Goal: Transaction & Acquisition: Book appointment/travel/reservation

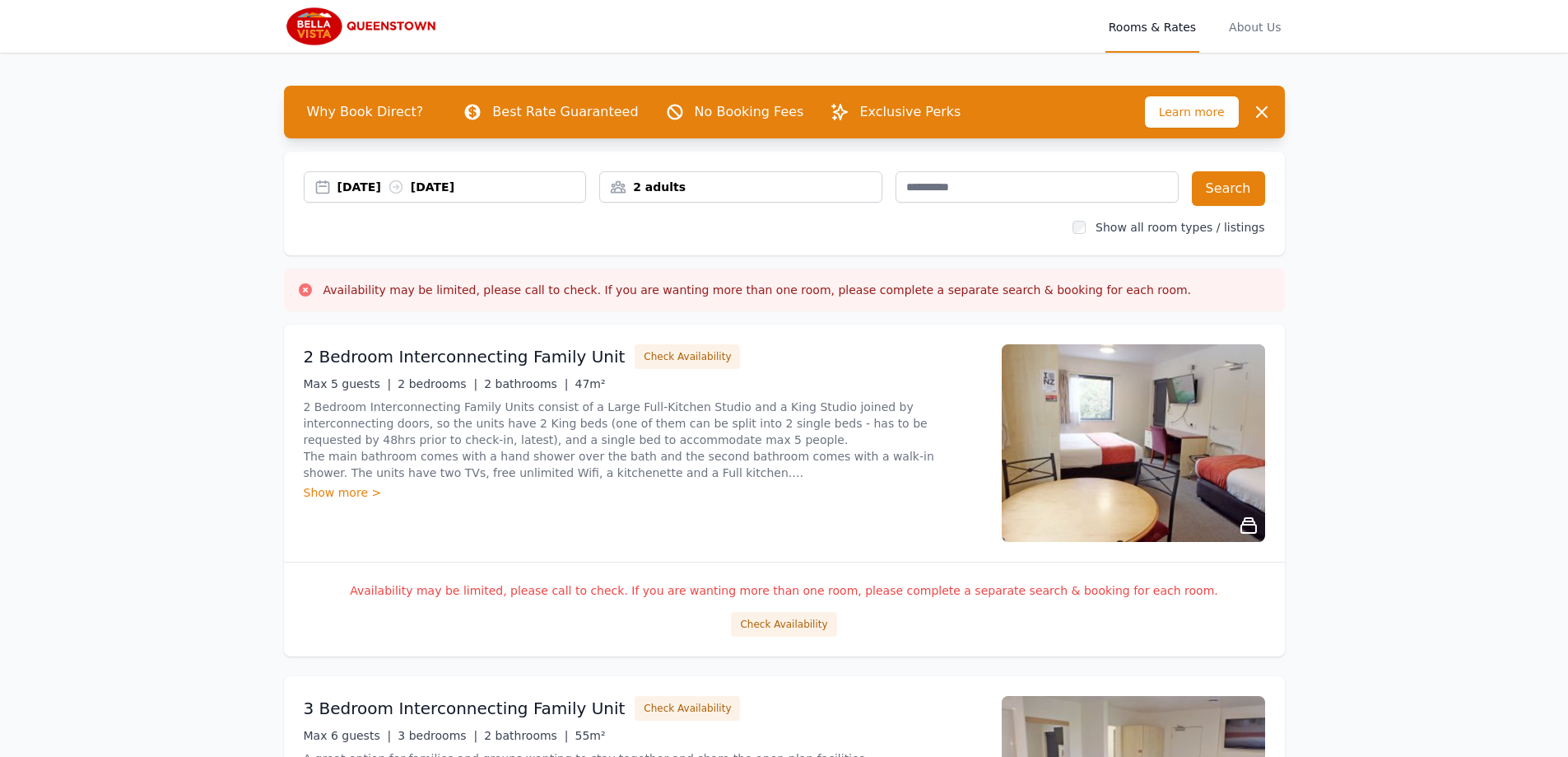
click at [473, 176] on div "04 Sep 2025 05 Sep 2025" at bounding box center [445, 186] width 283 height 31
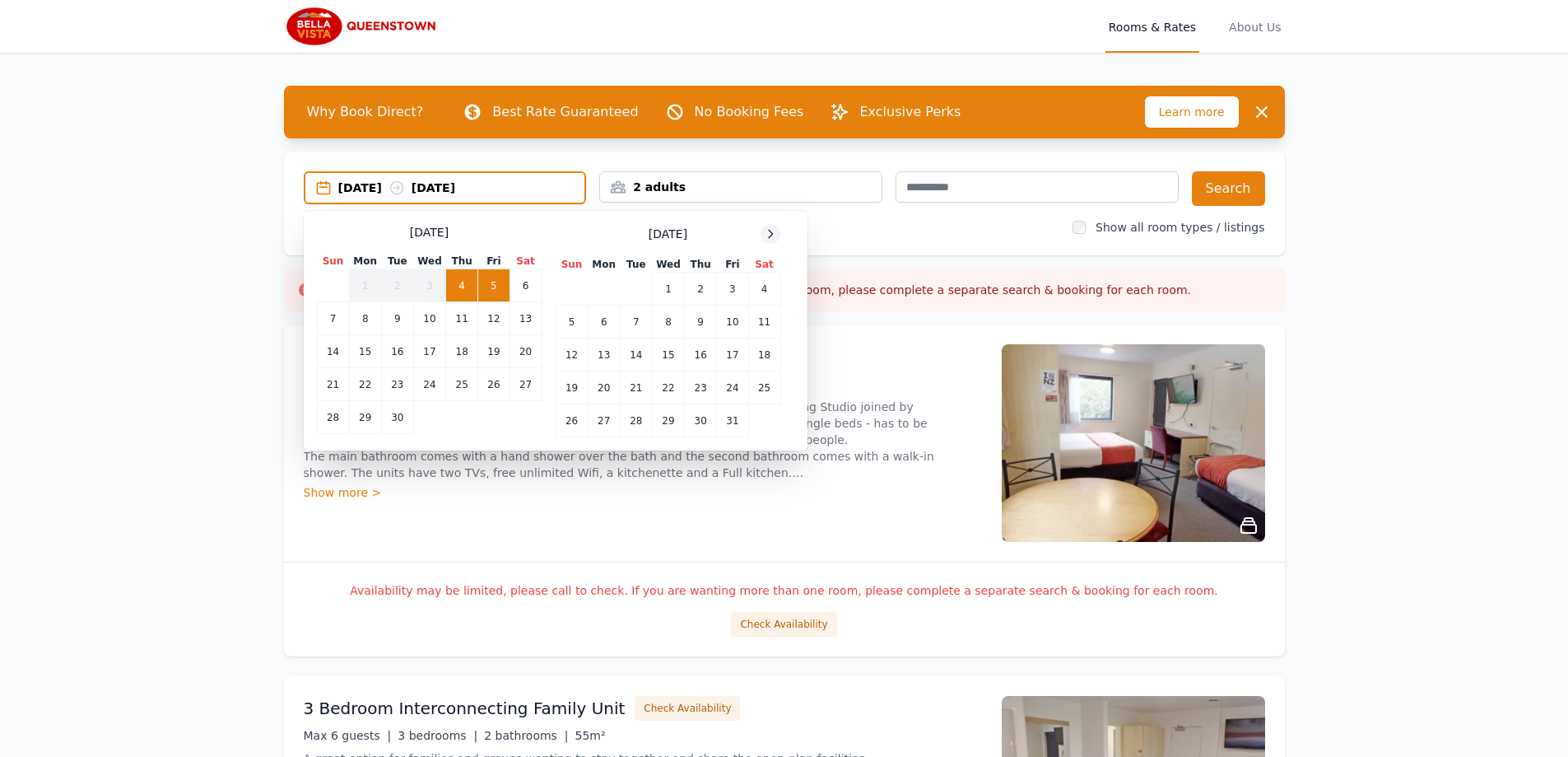
click at [768, 231] on icon at bounding box center [770, 233] width 13 height 13
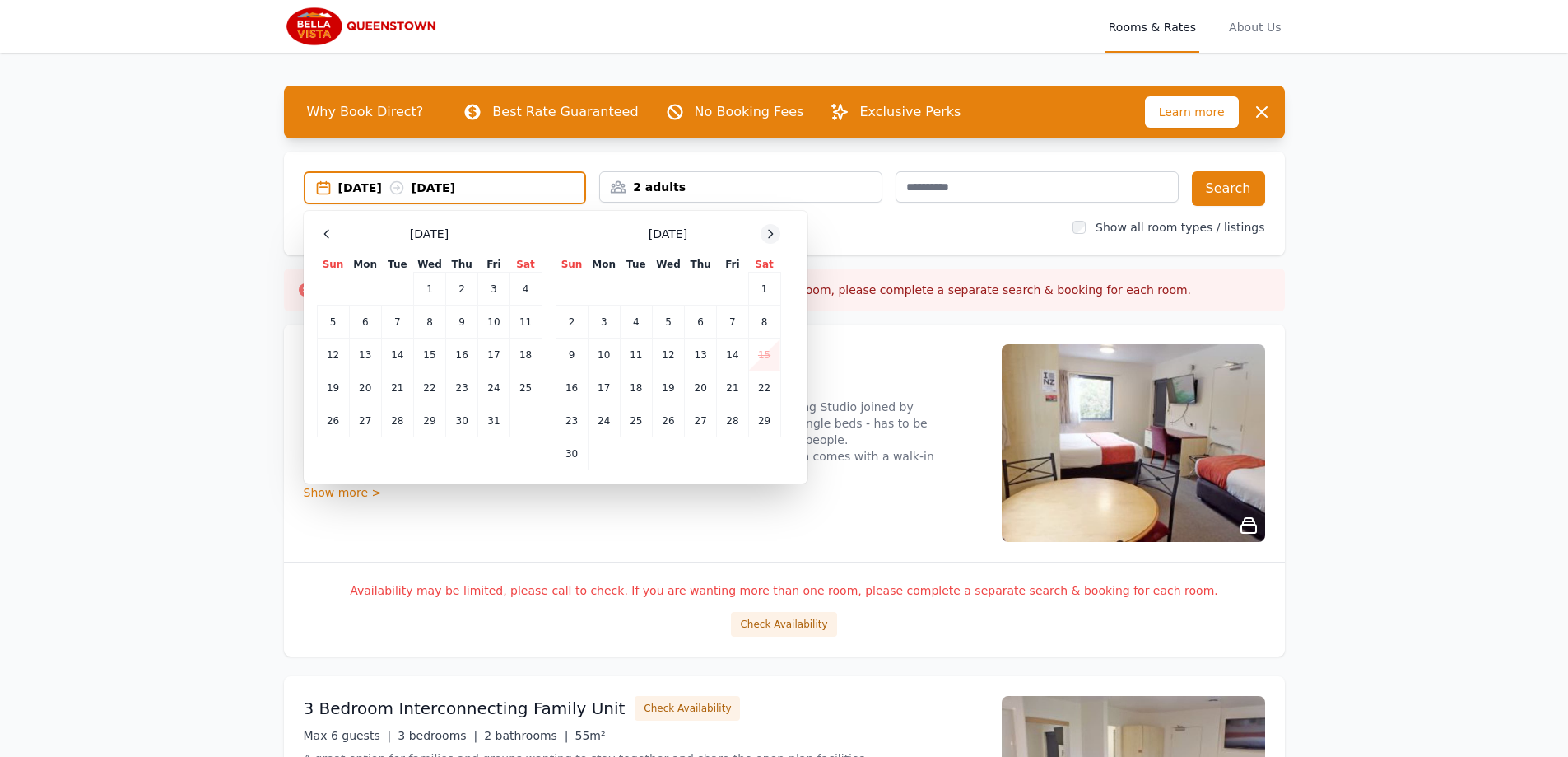
click at [768, 231] on icon at bounding box center [770, 233] width 13 height 13
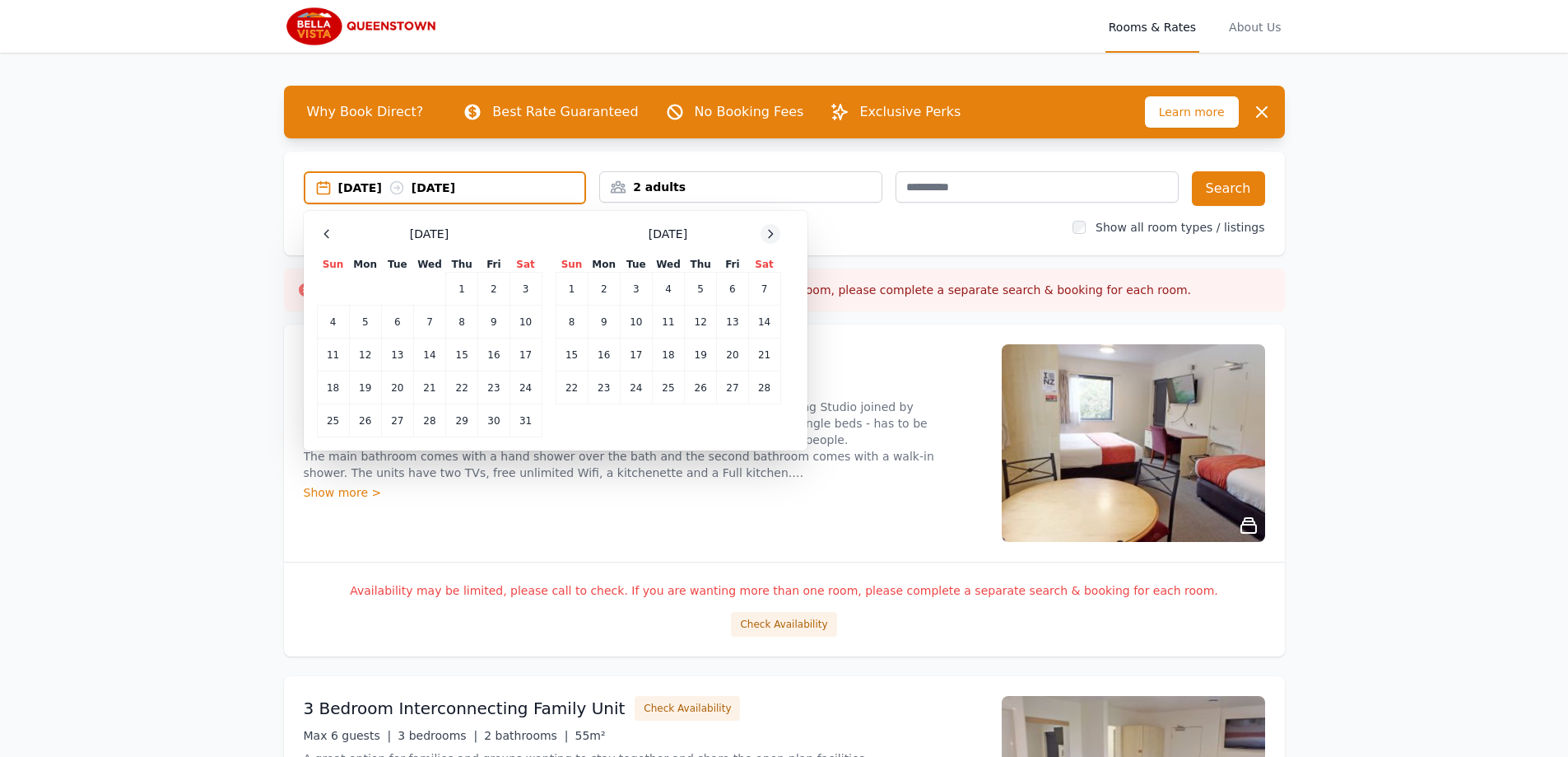
click at [767, 229] on icon at bounding box center [770, 233] width 13 height 13
click at [335, 392] on td "22" at bounding box center [333, 387] width 32 height 33
click at [419, 389] on td "25" at bounding box center [429, 387] width 32 height 33
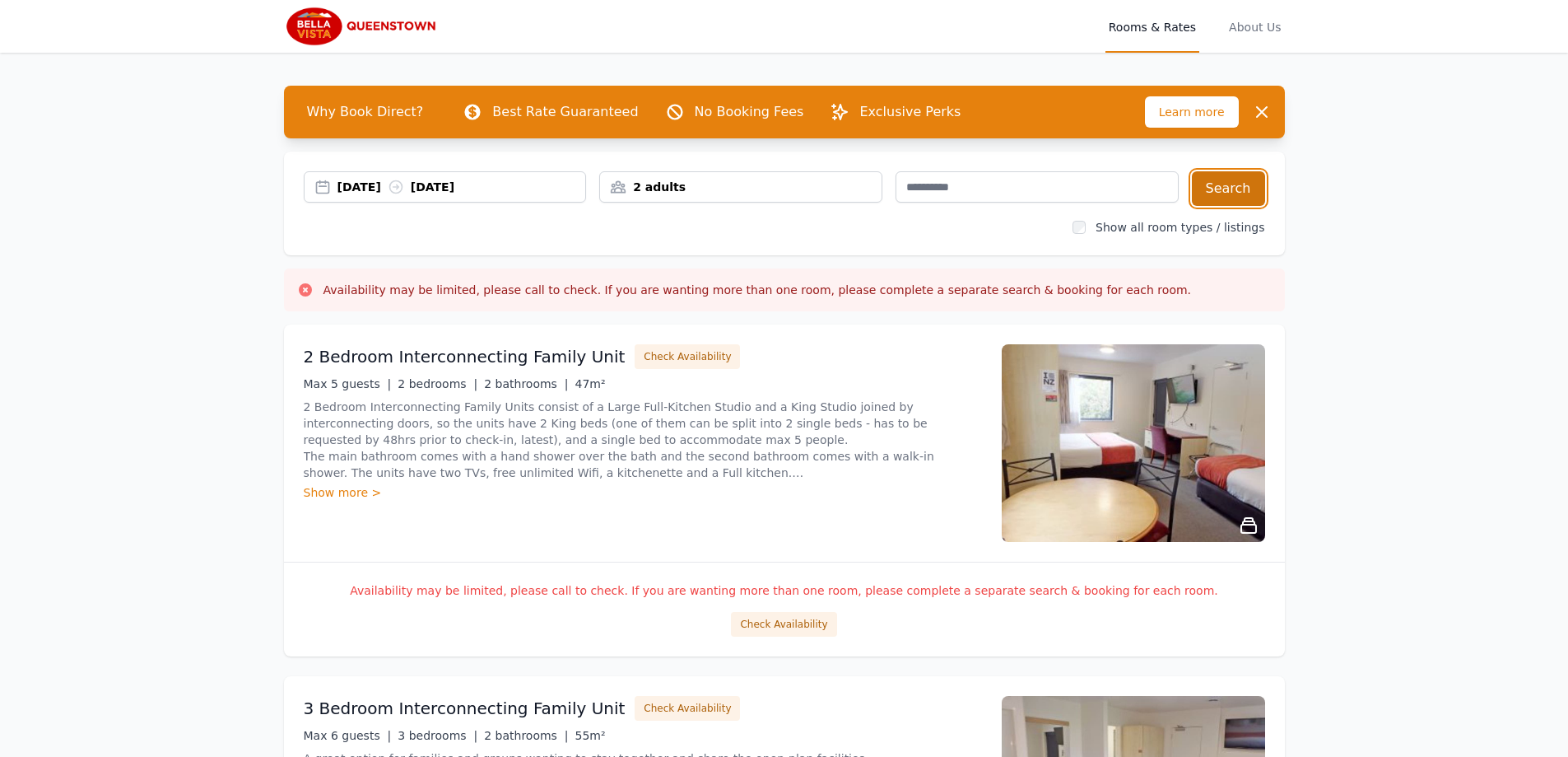
click at [1219, 201] on button "Search" at bounding box center [1227, 188] width 73 height 35
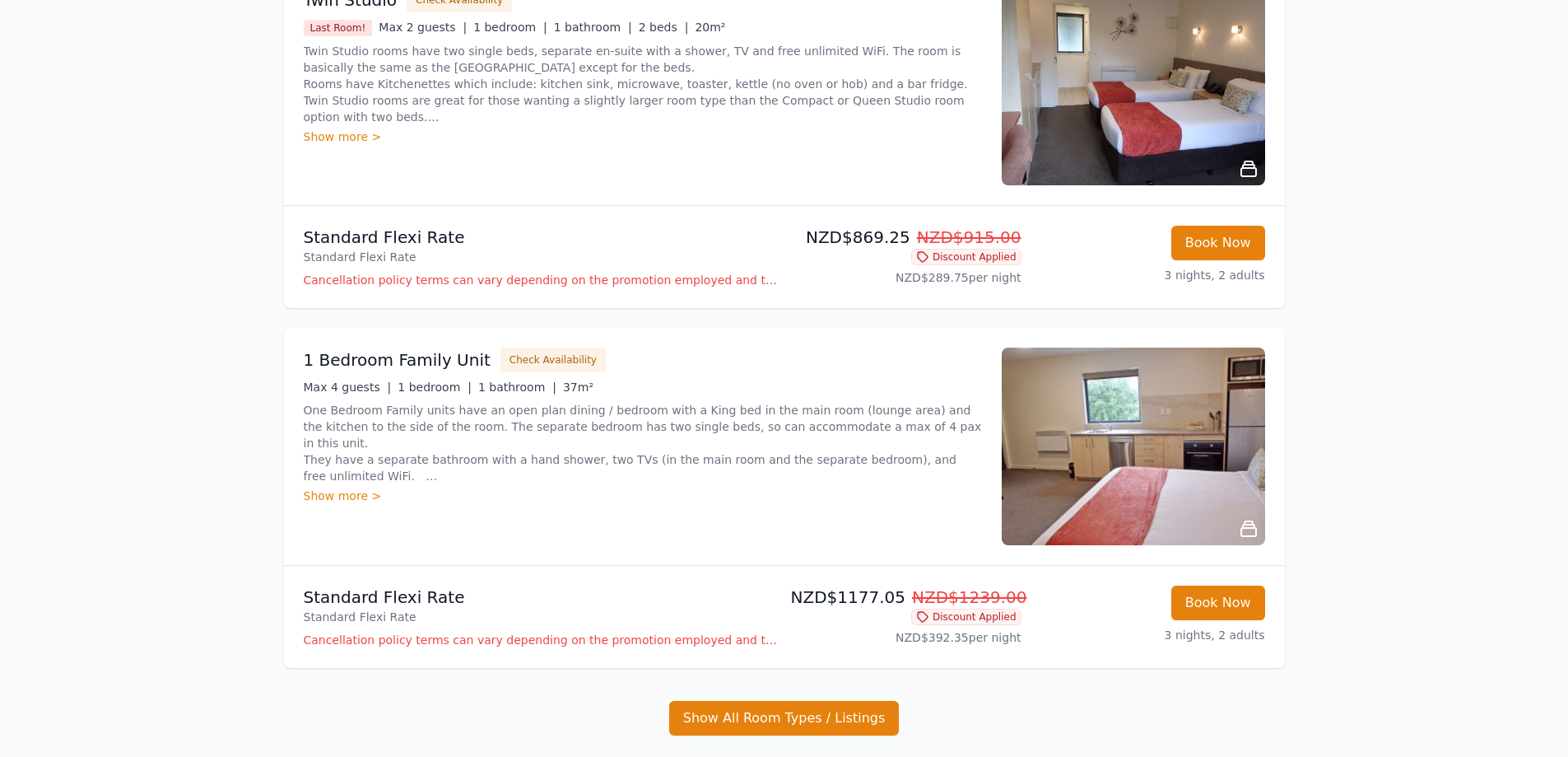
scroll to position [329, 0]
